Goal: Information Seeking & Learning: Check status

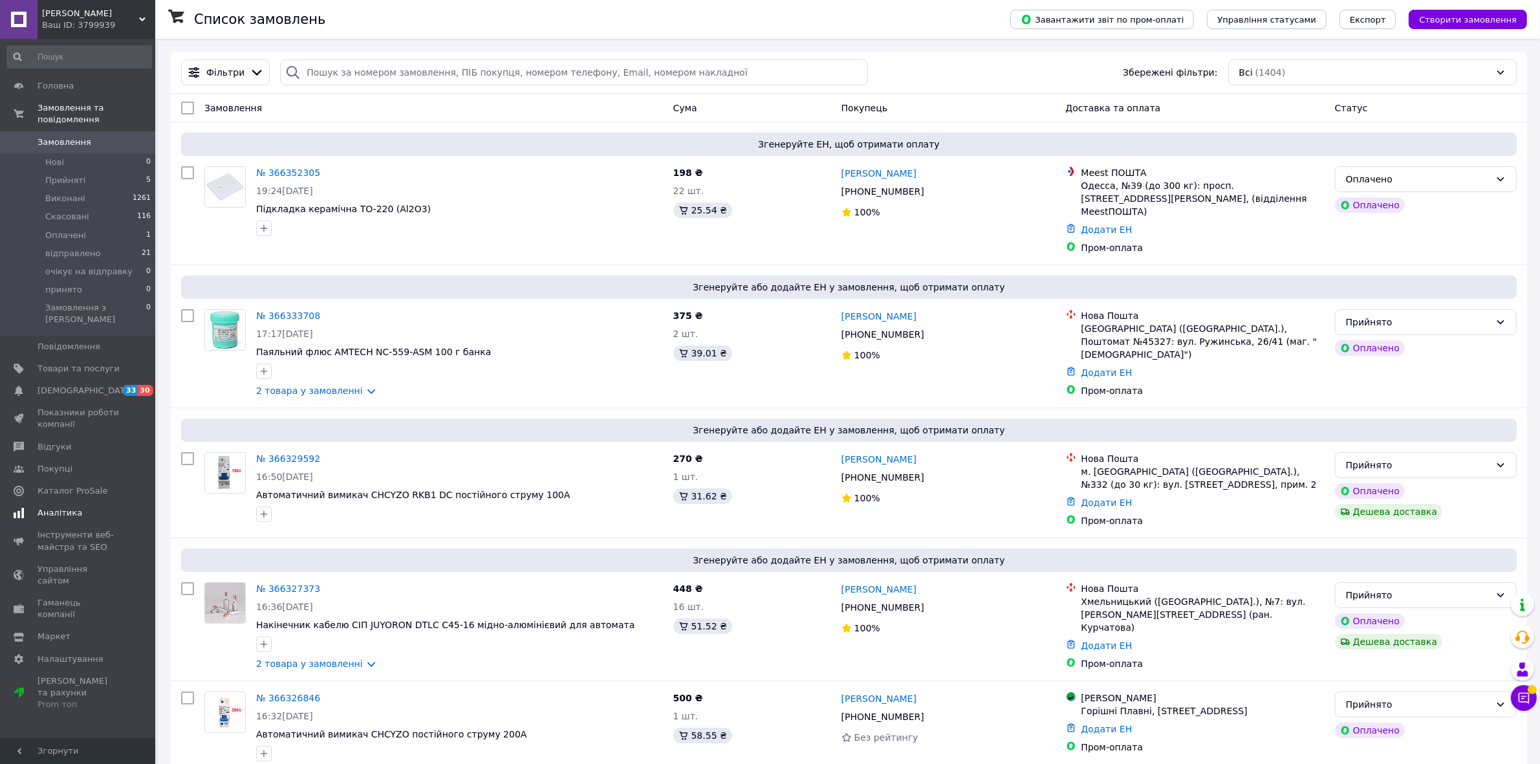
click at [55, 502] on link "Аналітика" at bounding box center [79, 513] width 158 height 22
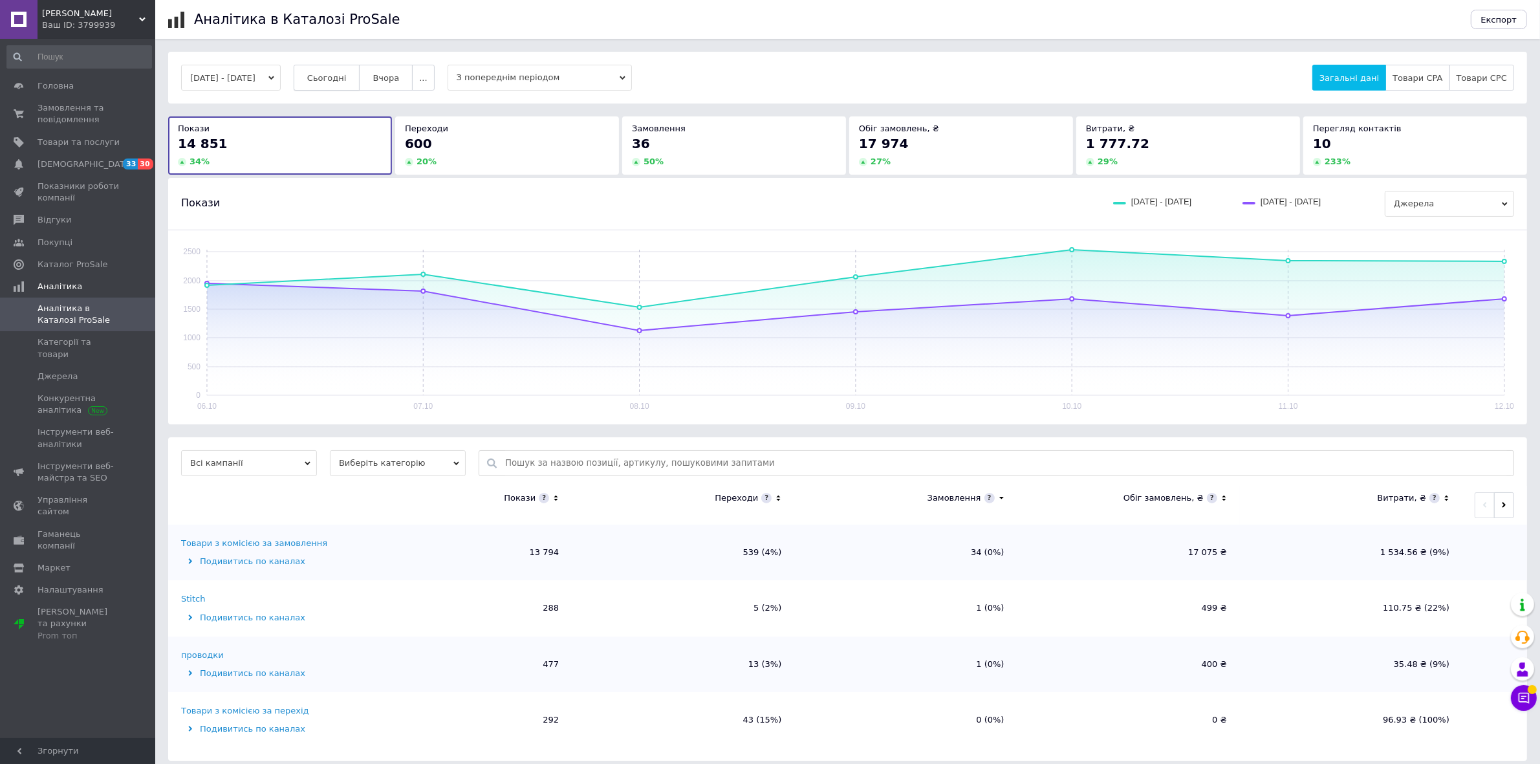
click at [347, 73] on span "Сьогодні" at bounding box center [326, 78] width 39 height 10
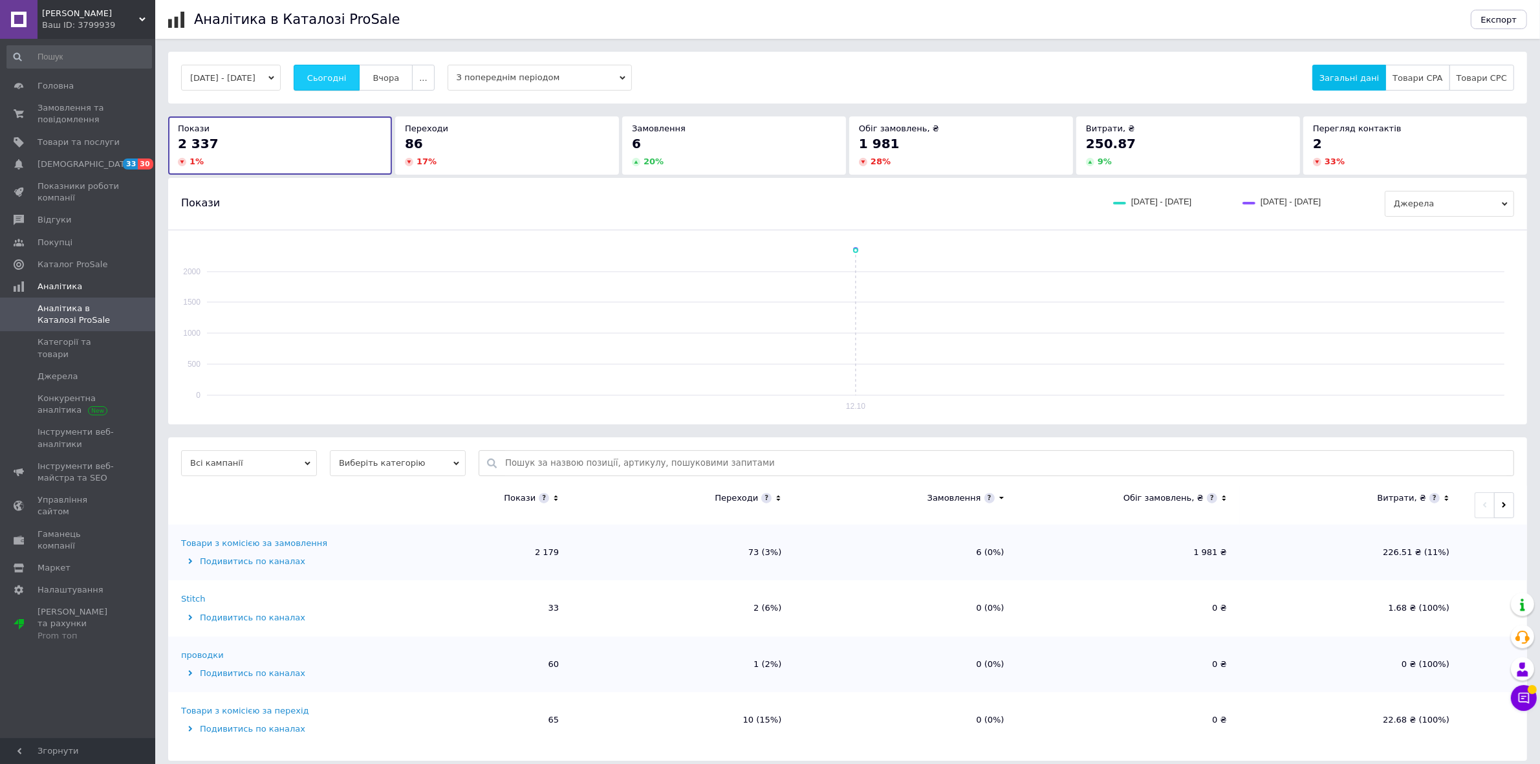
click at [347, 73] on span "Сьогодні" at bounding box center [326, 78] width 39 height 10
click at [389, 78] on button "Вчора" at bounding box center [386, 78] width 54 height 26
click at [334, 78] on span "Сьогодні" at bounding box center [326, 78] width 39 height 10
click at [390, 73] on span "Вчора" at bounding box center [386, 78] width 27 height 10
click at [347, 76] on span "Сьогодні" at bounding box center [326, 78] width 39 height 10
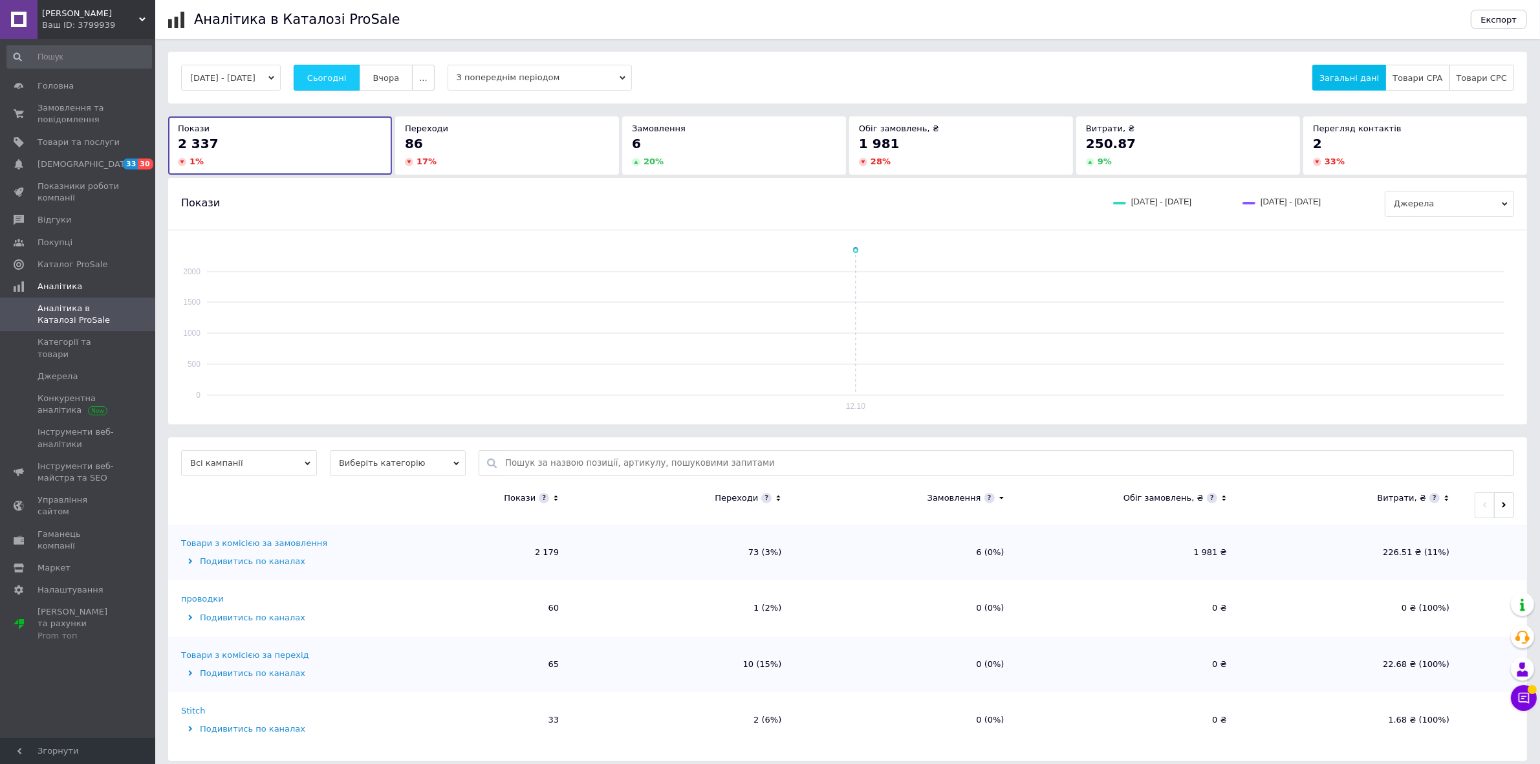
click at [329, 72] on button "Сьогодні" at bounding box center [327, 78] width 67 height 26
click at [347, 78] on span "Сьогодні" at bounding box center [326, 78] width 39 height 10
click at [327, 72] on button "Сьогодні" at bounding box center [327, 78] width 67 height 26
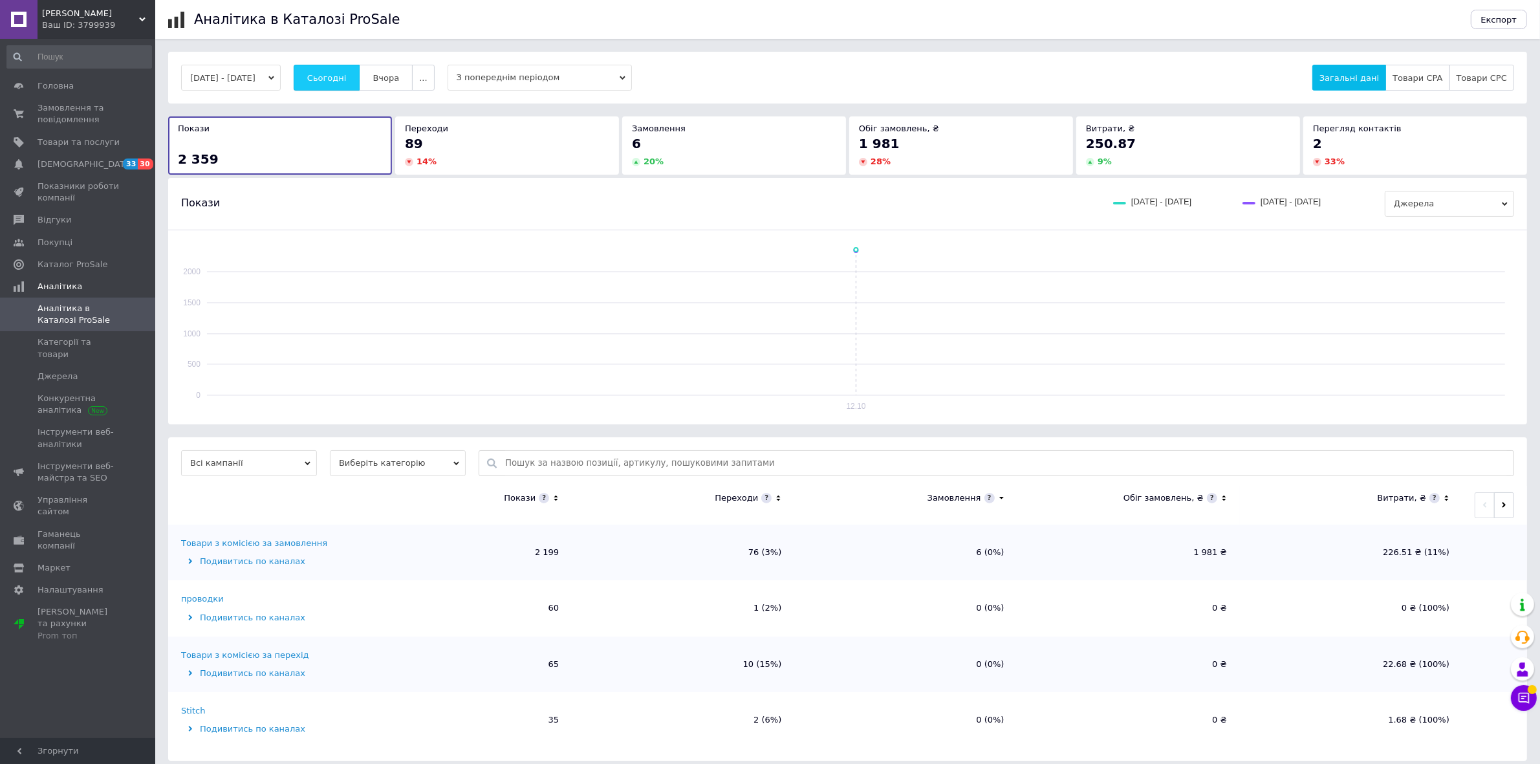
click at [327, 72] on button "Сьогодні" at bounding box center [327, 78] width 67 height 26
